Goal: Navigation & Orientation: Understand site structure

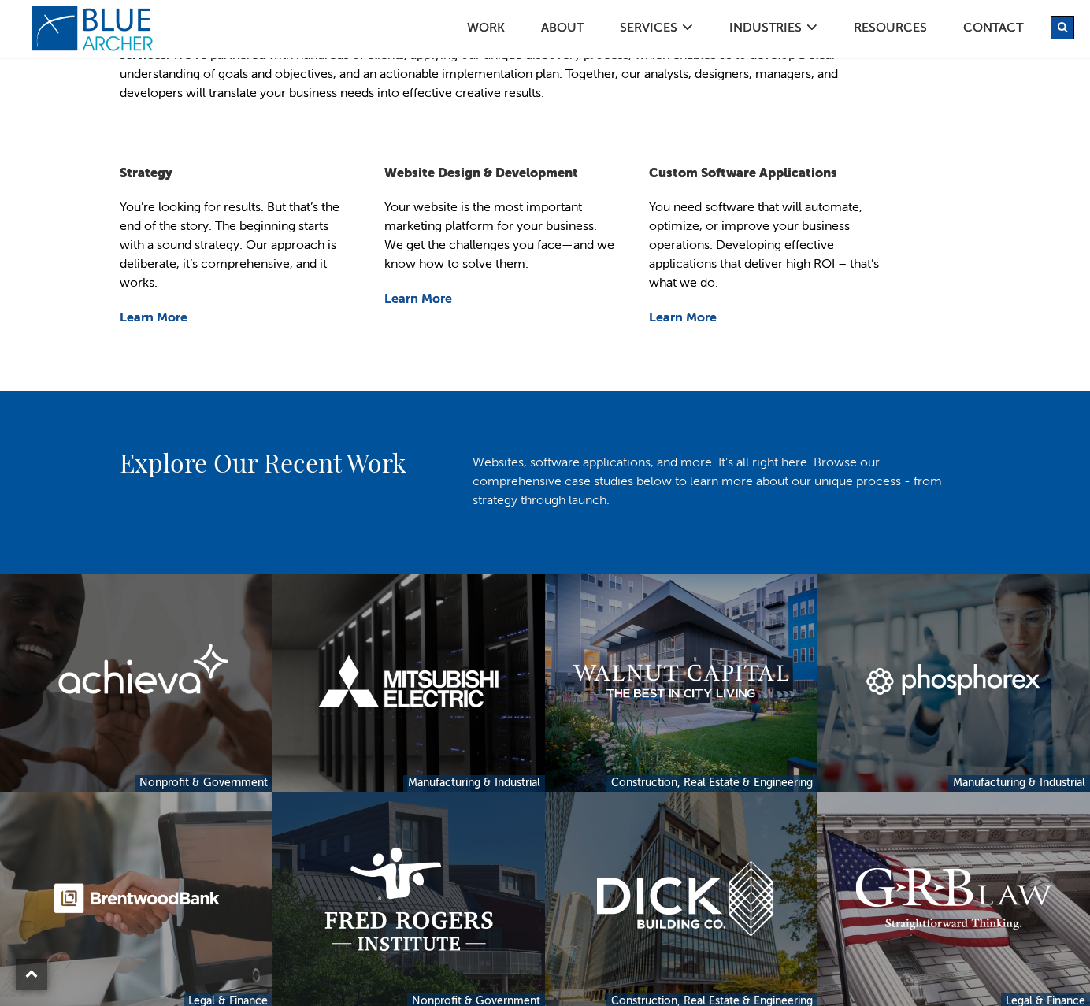
scroll to position [236, 0]
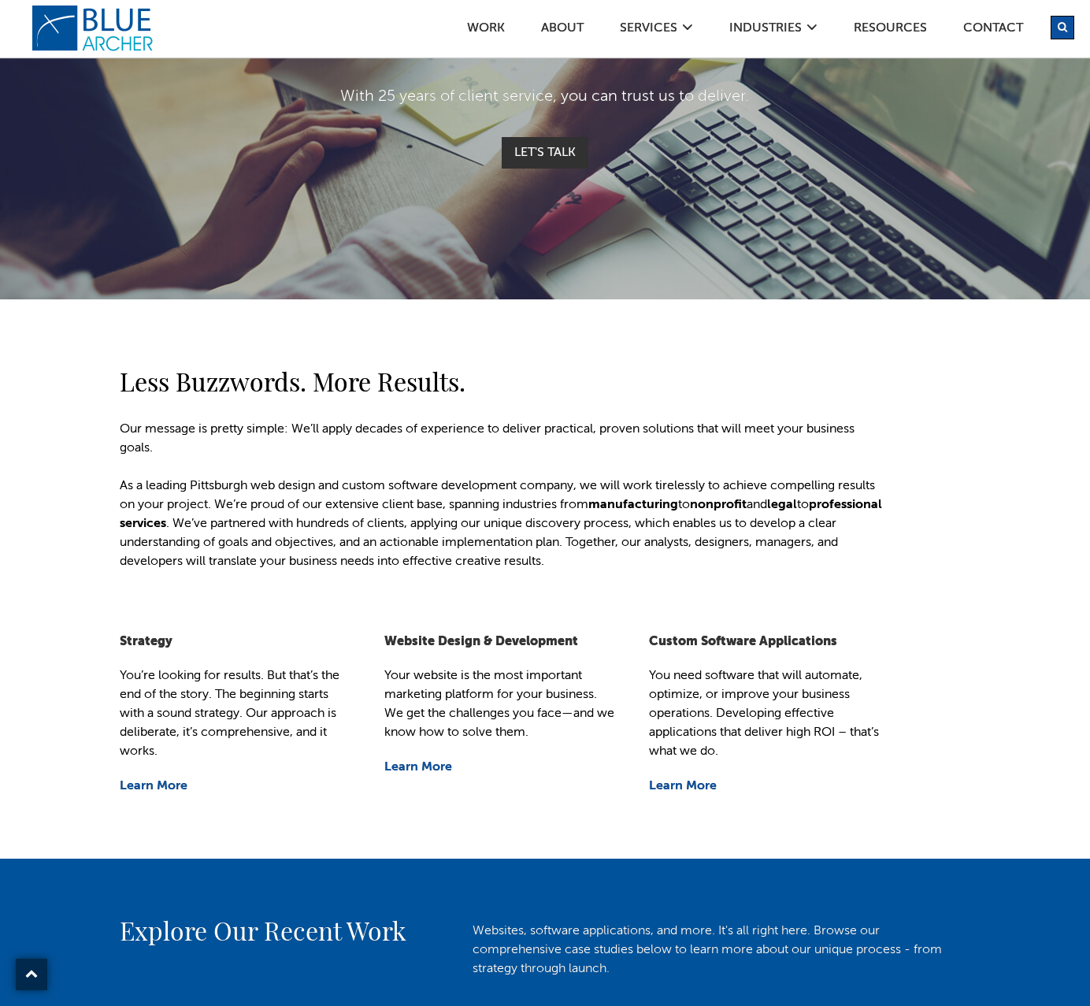
click at [542, 334] on div "Less Buzzwords. More Results. Our message is pretty simple: We’ll apply decades…" at bounding box center [545, 435] width 1090 height 272
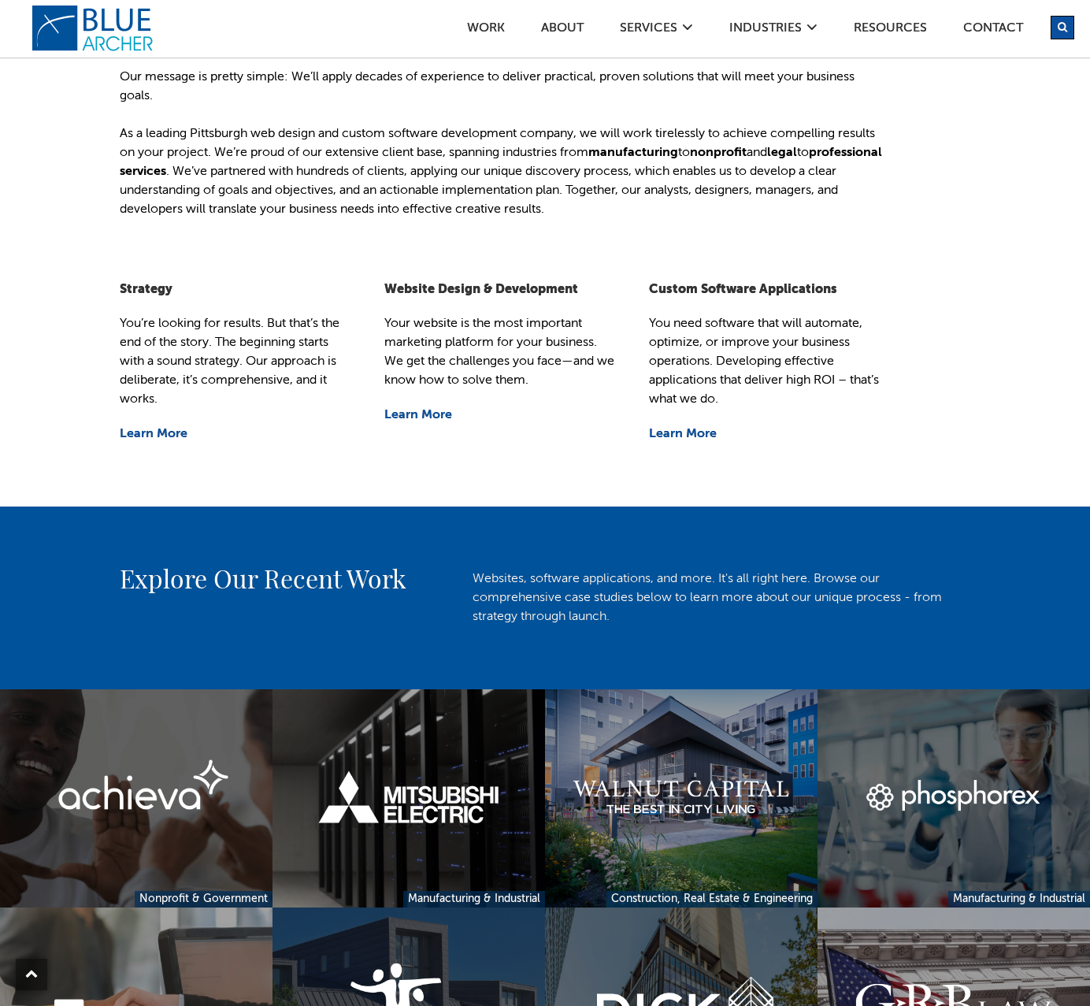
scroll to position [630, 0]
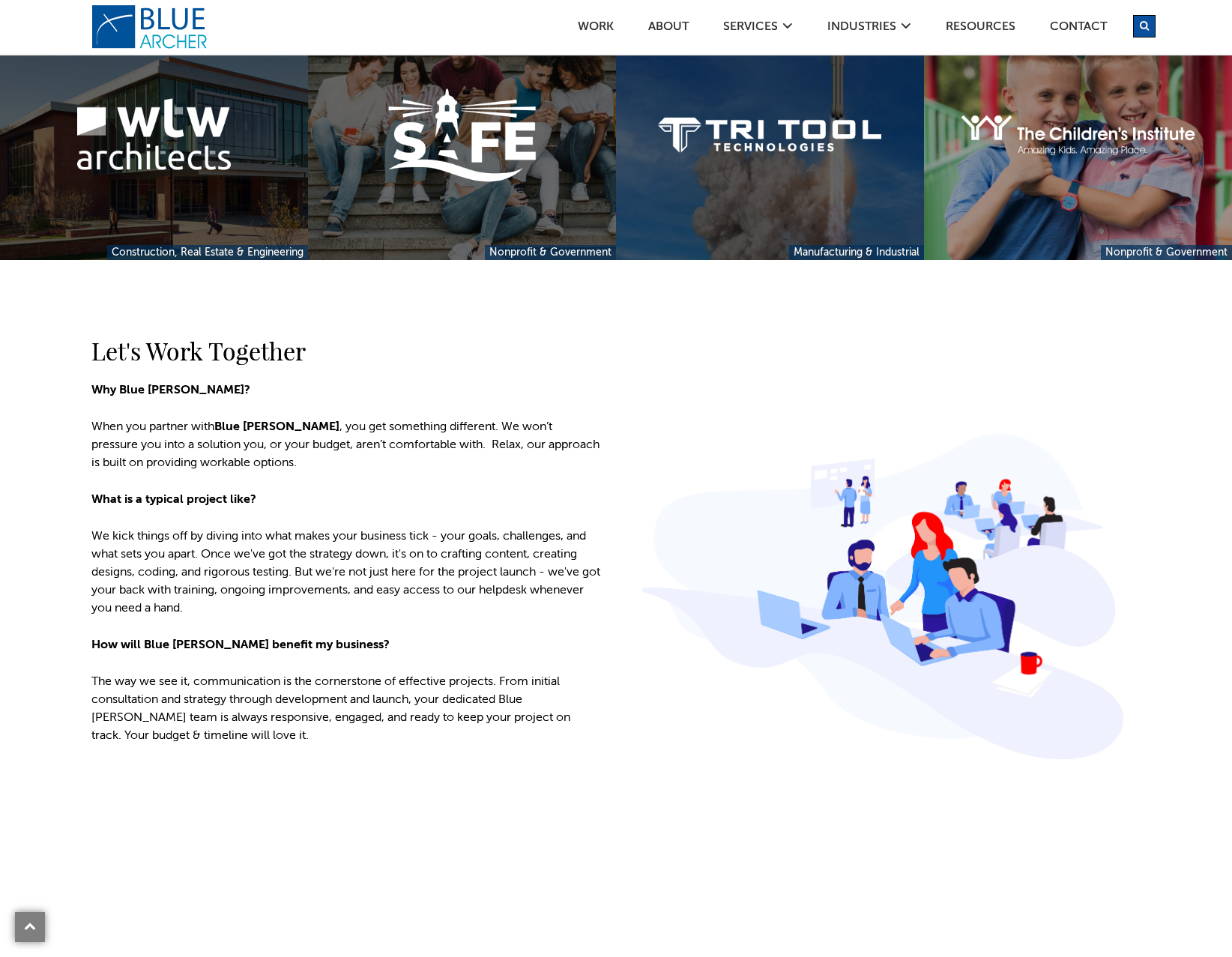
scroll to position [1799, 0]
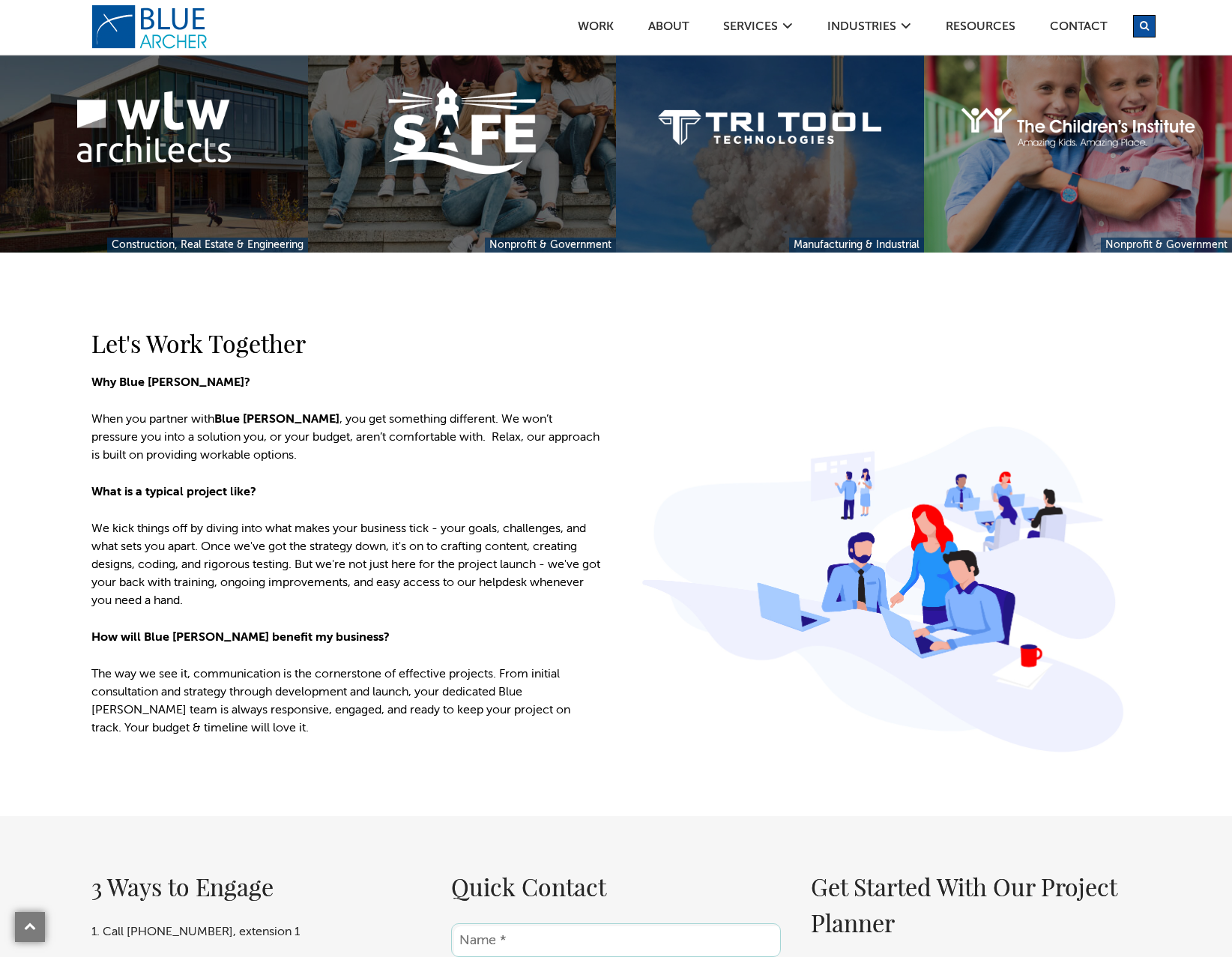
scroll to position [1649, 0]
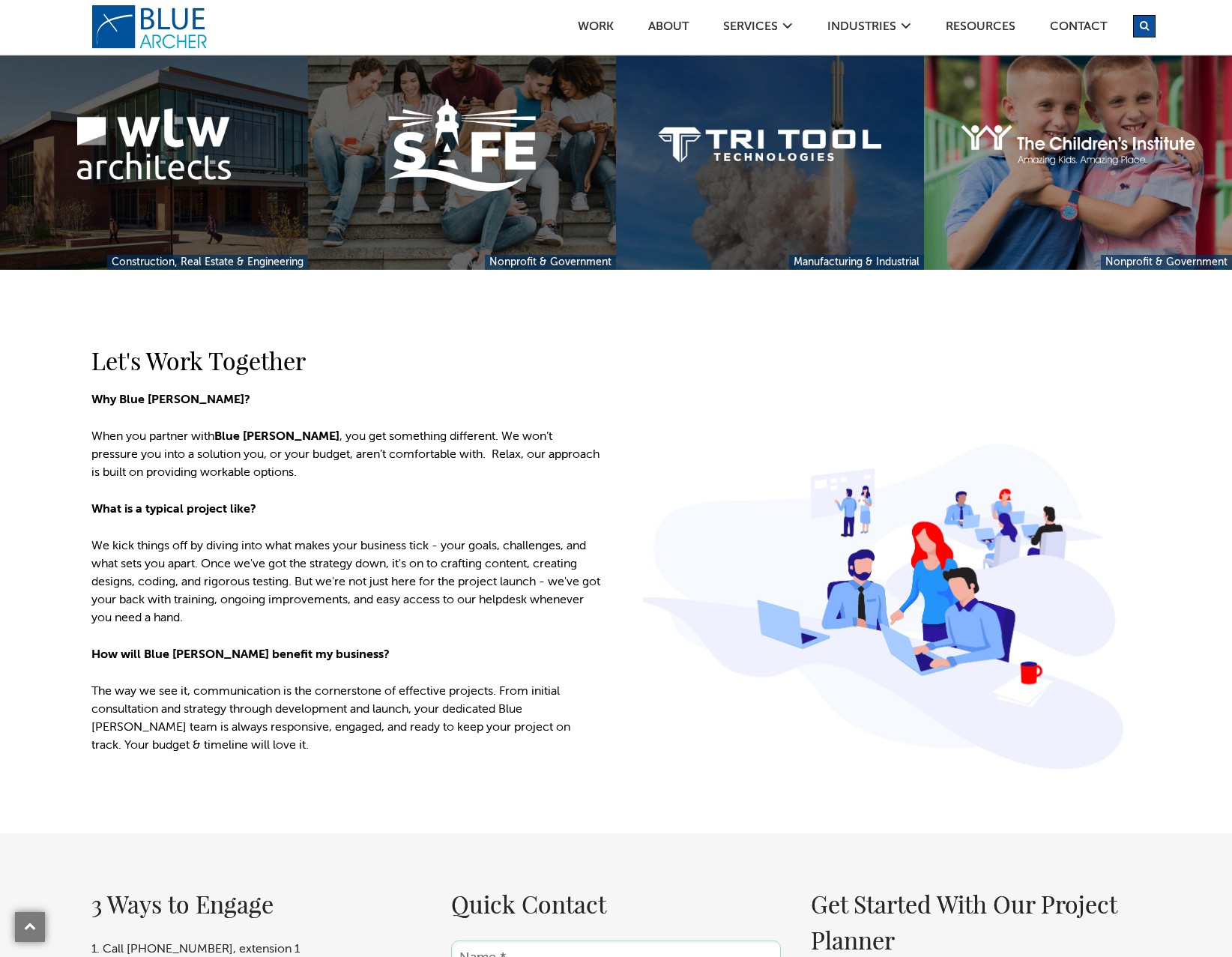
click at [622, 394] on div "Let's Work Together Why Blue [PERSON_NAME]? When you partner with Blue [PERSON_…" at bounding box center [616, 521] width 1080 height 503
